Goal: Task Accomplishment & Management: Complete application form

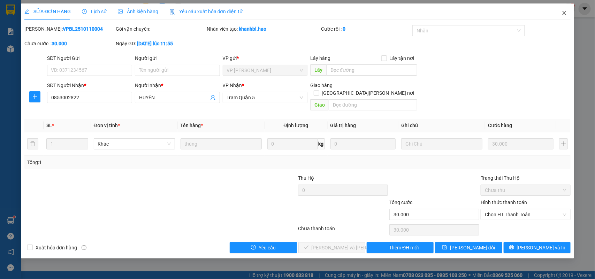
drag, startPoint x: 566, startPoint y: 13, endPoint x: 415, endPoint y: 13, distance: 150.5
click at [565, 13] on icon "close" at bounding box center [564, 13] width 6 height 6
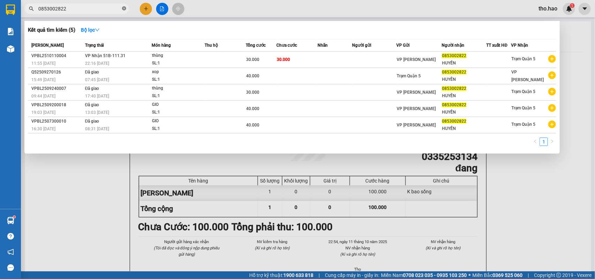
click at [124, 6] on icon "close-circle" at bounding box center [124, 8] width 4 height 4
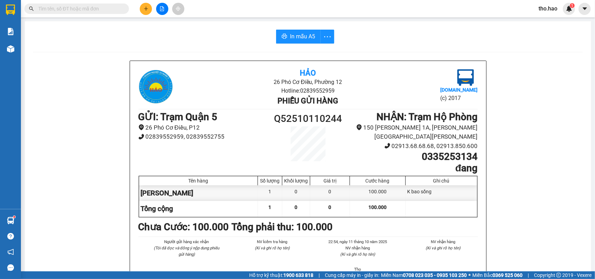
click at [102, 10] on input "text" at bounding box center [79, 9] width 82 height 8
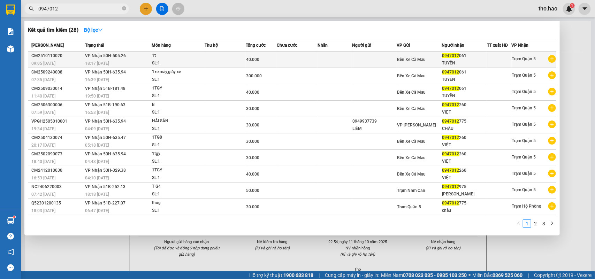
type input "0947012"
click at [221, 56] on td at bounding box center [225, 60] width 41 height 16
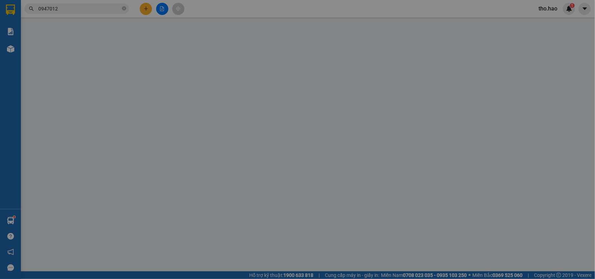
type input "0947012061"
type input "TUYỀN"
type input "40.000"
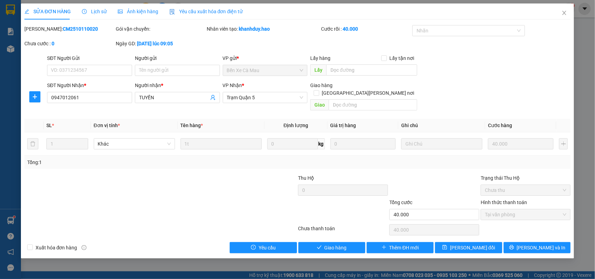
click at [122, 6] on div "Ảnh kiện hàng" at bounding box center [138, 11] width 40 height 16
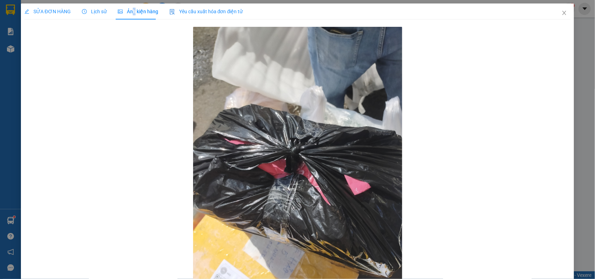
click at [132, 13] on span "Ảnh kiện hàng" at bounding box center [138, 12] width 40 height 6
